Goal: Task Accomplishment & Management: Manage account settings

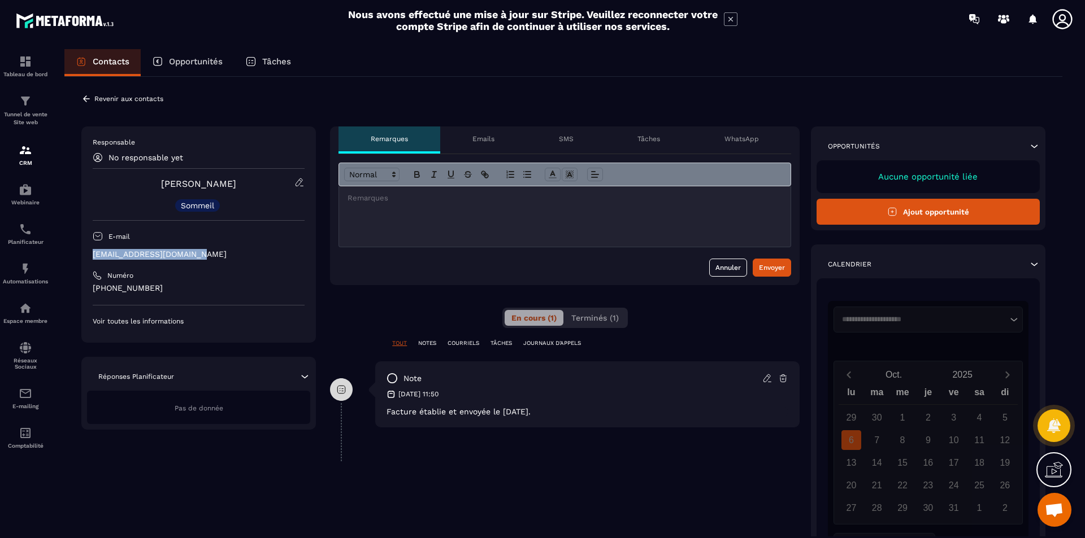
drag, startPoint x: 207, startPoint y: 252, endPoint x: 89, endPoint y: 254, distance: 118.1
click at [89, 254] on div "Responsable No responsable yet [PERSON_NAME] Sommeil E-mail [EMAIL_ADDRESS][DOM…" at bounding box center [198, 235] width 234 height 216
copy p "[EMAIL_ADDRESS][DOMAIN_NAME]"
click at [134, 102] on p "Revenir aux contacts" at bounding box center [128, 99] width 69 height 8
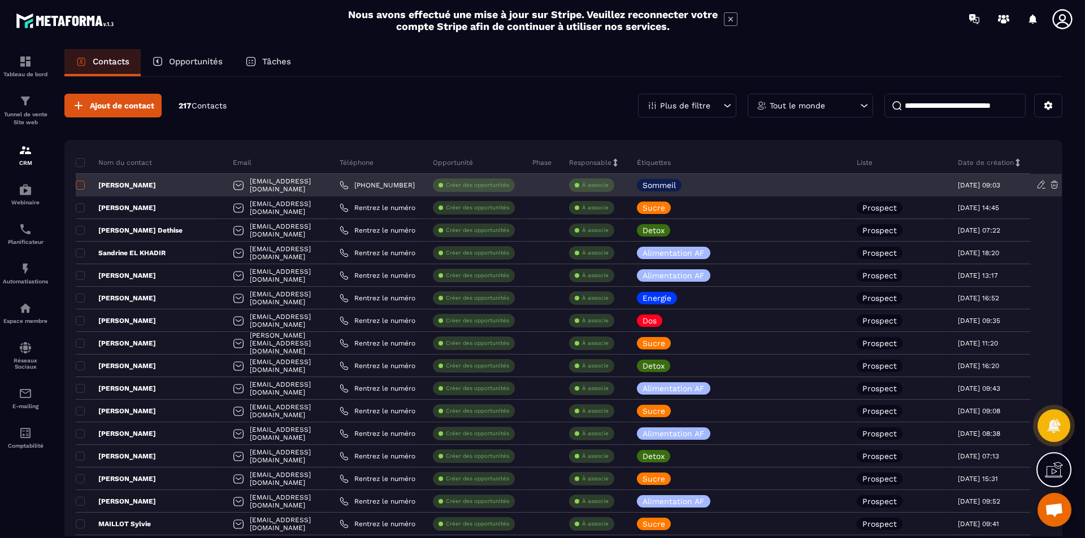
drag, startPoint x: 84, startPoint y: 185, endPoint x: 79, endPoint y: 193, distance: 9.1
click at [83, 185] on span at bounding box center [80, 185] width 9 height 9
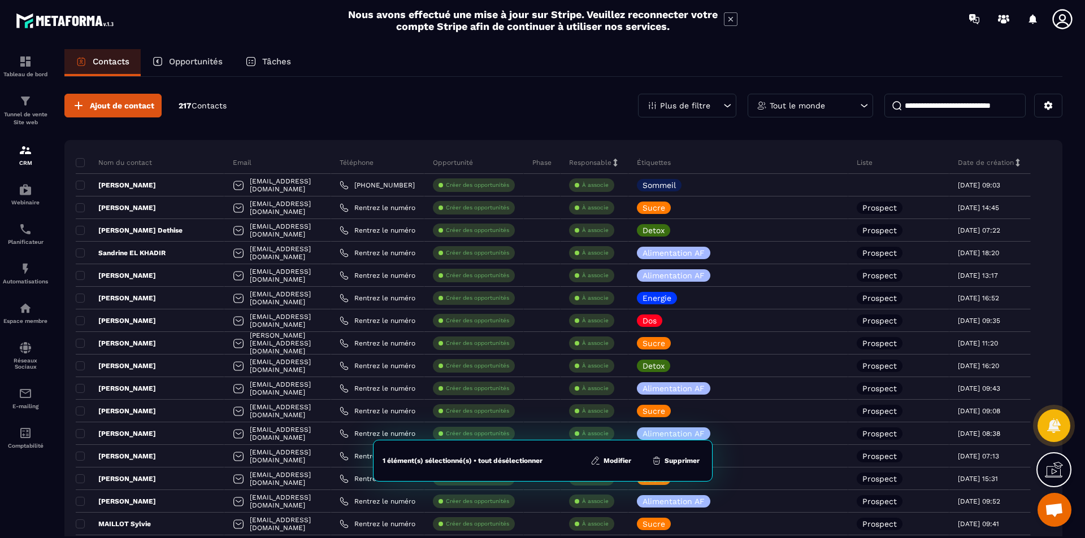
click at [619, 462] on button "Modifier" at bounding box center [610, 460] width 47 height 11
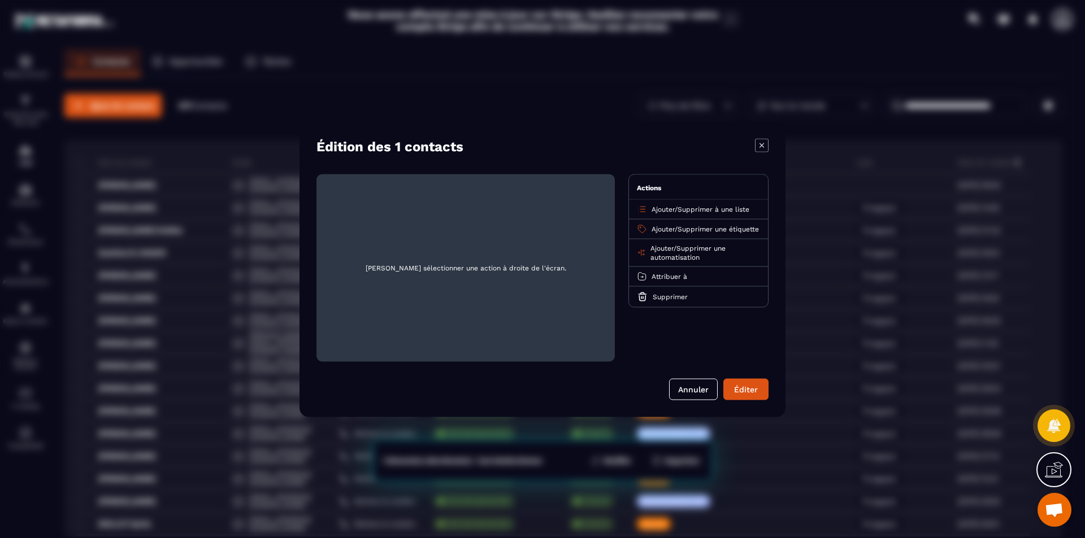
click at [662, 208] on span "Ajouter" at bounding box center [662, 209] width 23 height 8
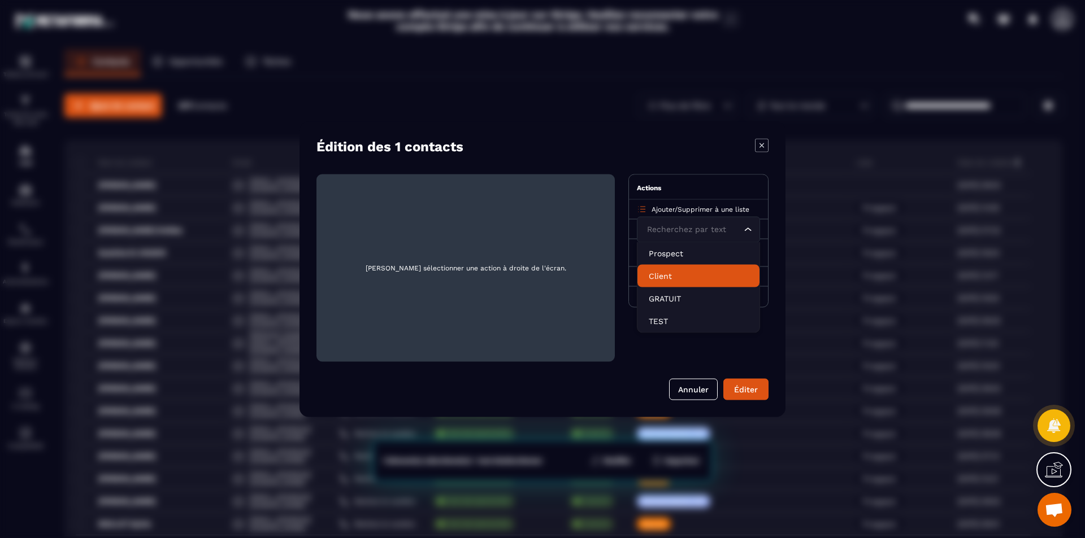
click at [656, 274] on p "Client" at bounding box center [698, 275] width 99 height 11
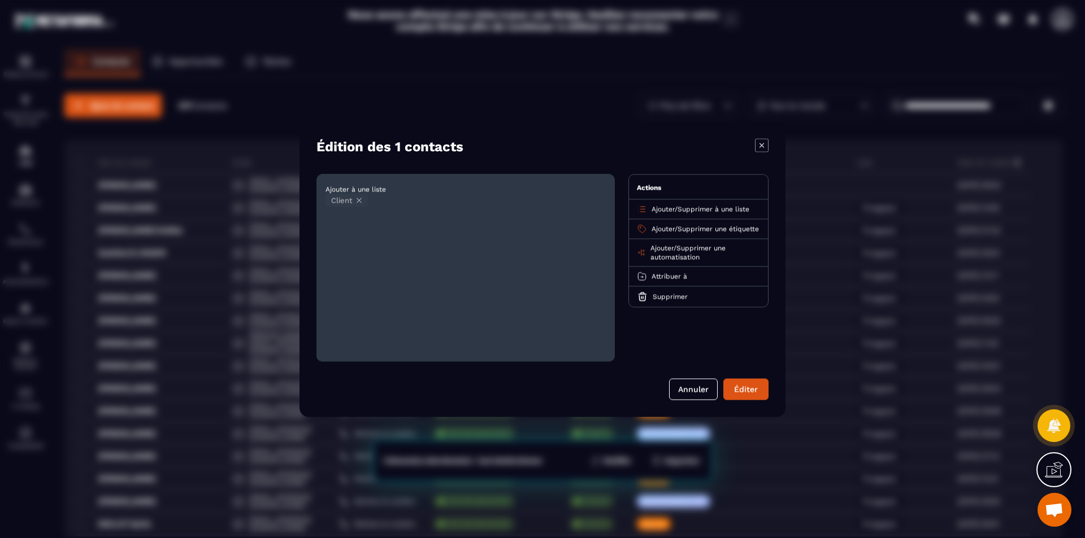
click at [746, 391] on button "Éditer" at bounding box center [745, 388] width 45 height 21
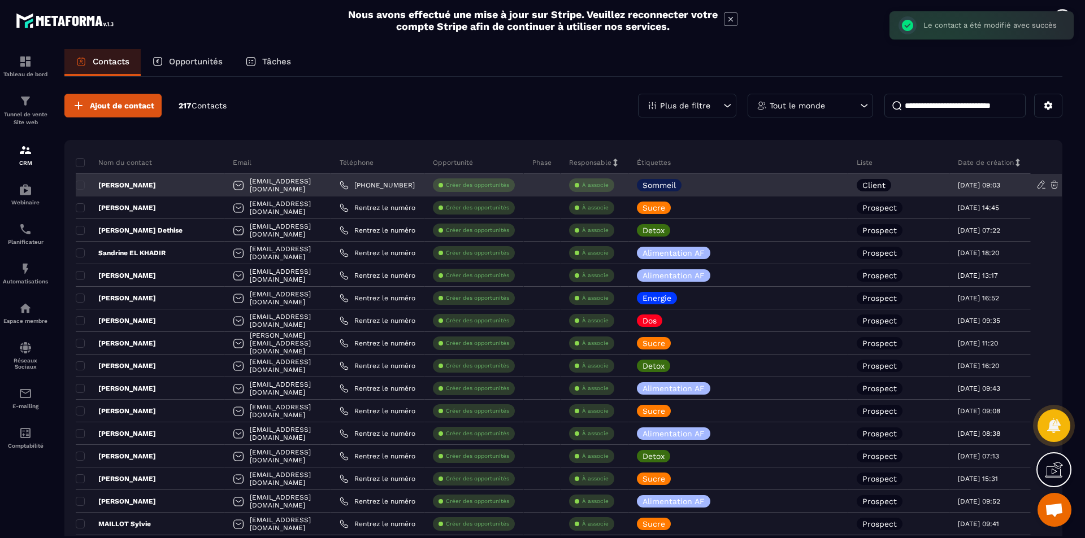
click at [131, 185] on p "[PERSON_NAME]" at bounding box center [116, 185] width 80 height 9
